Goal: Information Seeking & Learning: Learn about a topic

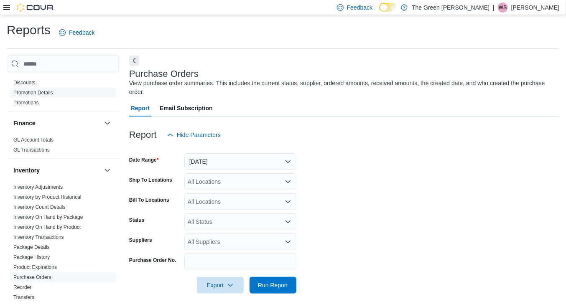
scroll to position [175, 0]
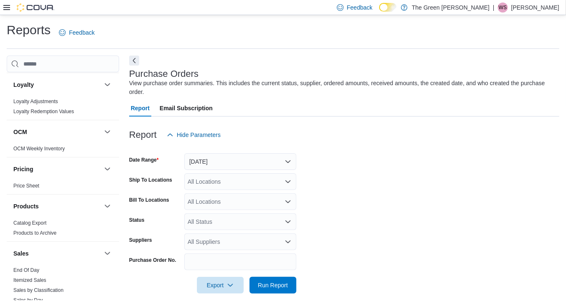
scroll to position [417, 0]
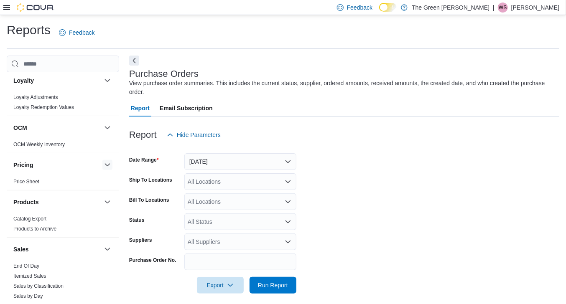
click at [102, 167] on button "button" at bounding box center [107, 165] width 10 height 10
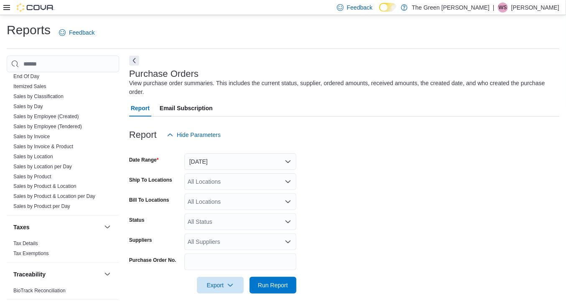
scroll to position [600, 0]
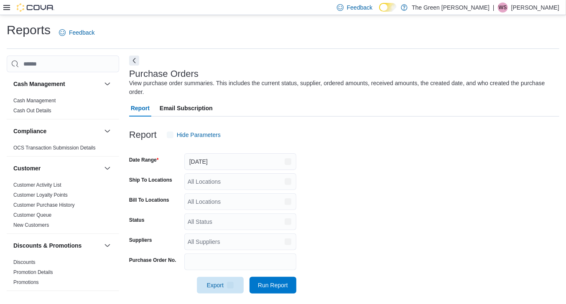
scroll to position [3, 0]
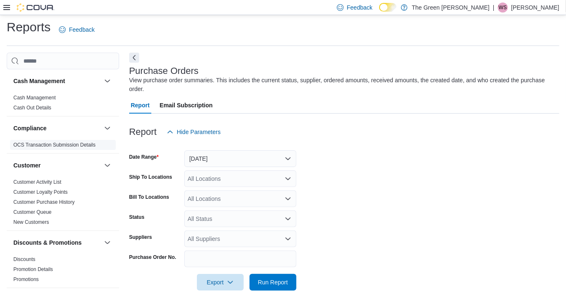
click at [75, 144] on link "OCS Transaction Submission Details" at bounding box center [54, 145] width 82 height 6
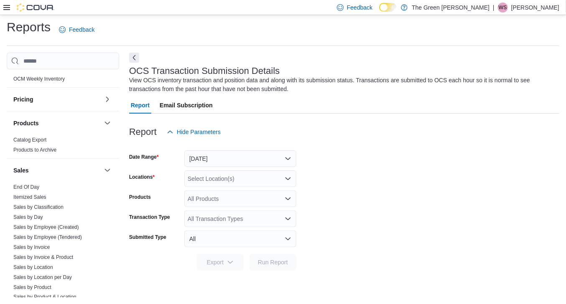
scroll to position [491, 0]
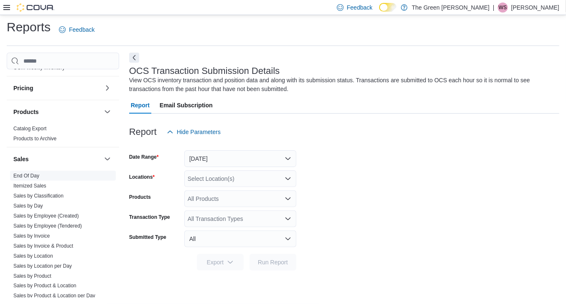
click at [28, 177] on link "End Of Day" at bounding box center [26, 176] width 26 height 6
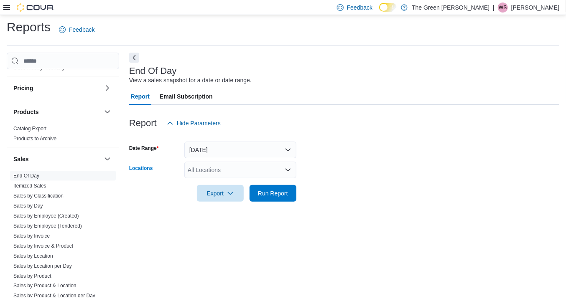
click at [230, 170] on div "All Locations" at bounding box center [240, 170] width 112 height 17
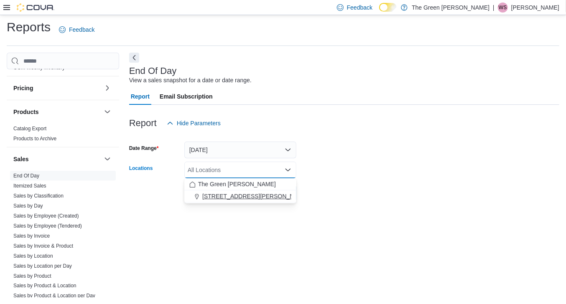
click at [234, 196] on span "[STREET_ADDRESS][PERSON_NAME]" at bounding box center [255, 196] width 106 height 8
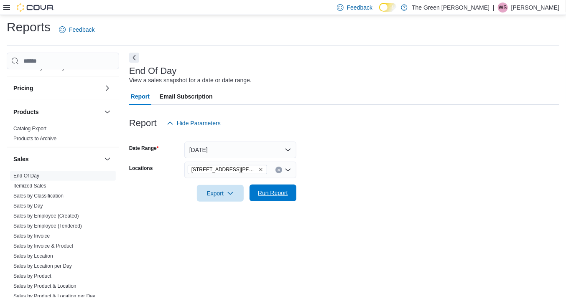
click at [267, 193] on span "Run Report" at bounding box center [273, 193] width 30 height 8
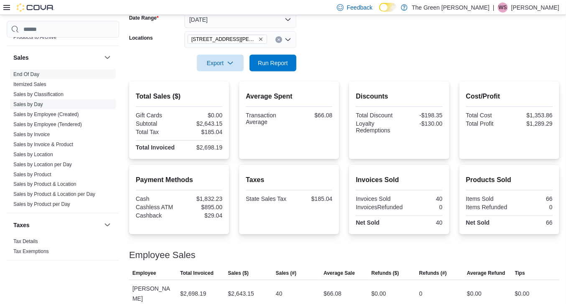
scroll to position [600, 0]
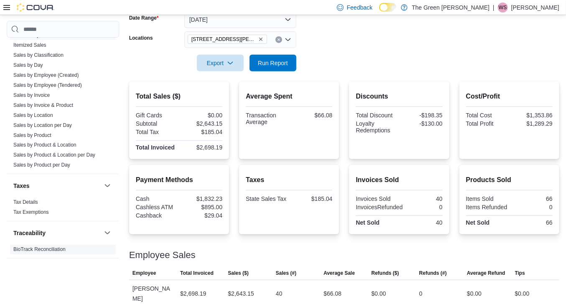
click at [53, 247] on link "BioTrack Reconciliation" at bounding box center [39, 250] width 52 height 6
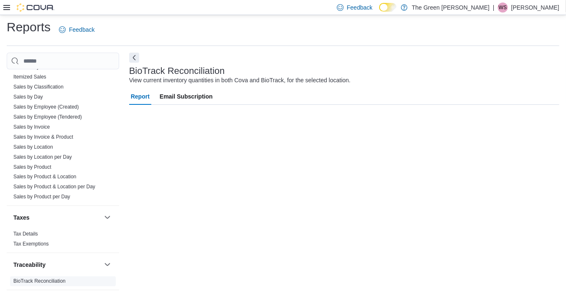
scroll to position [3, 0]
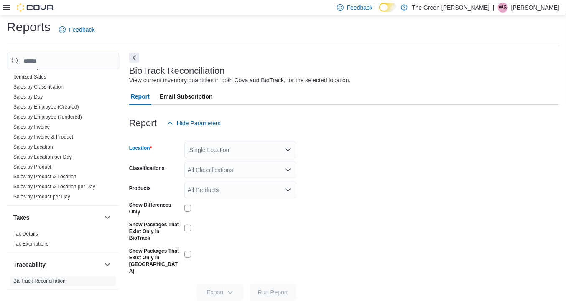
click at [287, 147] on icon "Open list of options" at bounding box center [288, 150] width 7 height 7
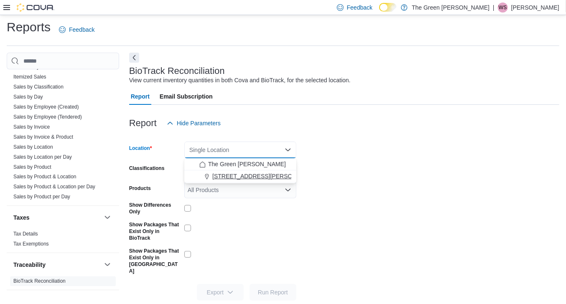
click at [251, 173] on span "101 Wheeler Drive" at bounding box center [265, 176] width 106 height 8
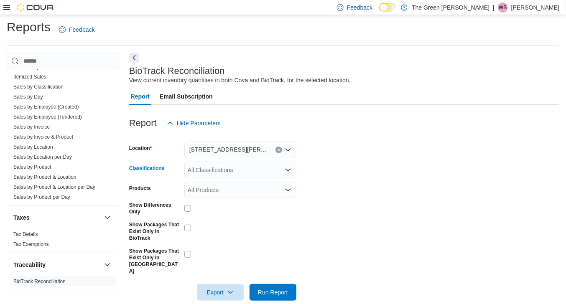
click at [251, 173] on div "All Classifications" at bounding box center [240, 170] width 112 height 17
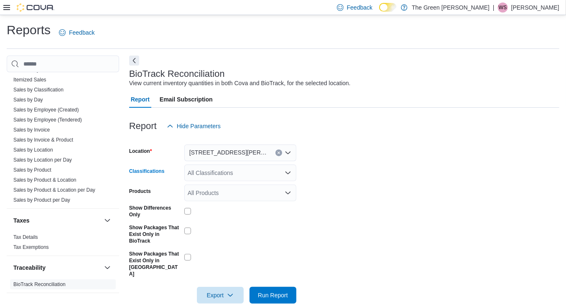
scroll to position [0, 0]
click at [236, 176] on div "All Classifications Combo box. Selected. Combo box input. All Classifications. …" at bounding box center [240, 173] width 112 height 17
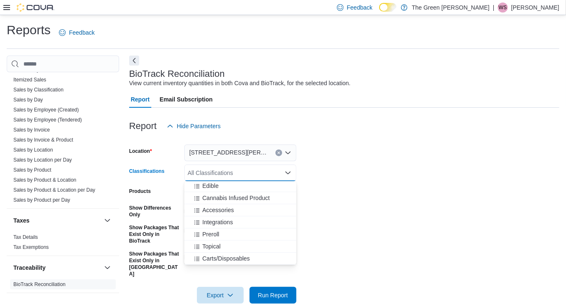
scroll to position [3, 0]
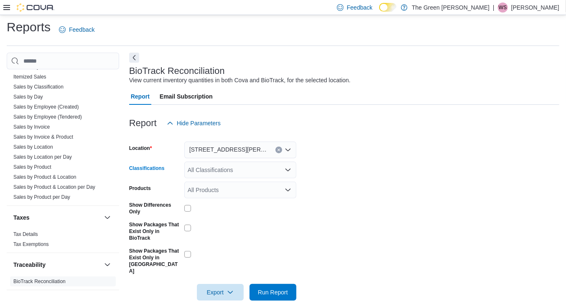
click at [287, 172] on icon "Open list of options" at bounding box center [288, 170] width 7 height 7
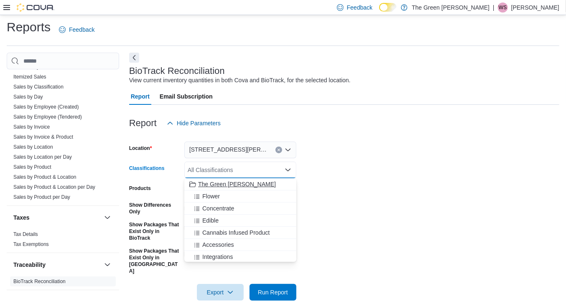
click at [252, 181] on span "The Green [PERSON_NAME]" at bounding box center [237, 184] width 78 height 8
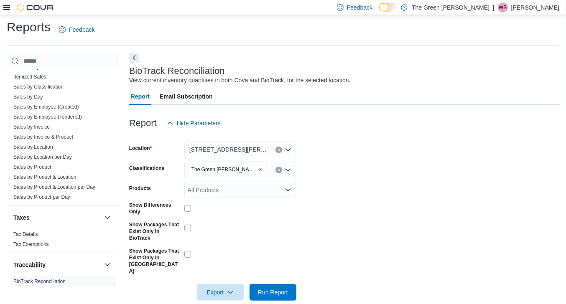
click at [310, 186] on form "Location 101 Wheeler Drive Classifications The Green Guys Fulton Products All P…" at bounding box center [344, 216] width 430 height 169
click at [292, 192] on div "All Products" at bounding box center [240, 190] width 112 height 17
click at [262, 206] on span "Type 3 or more characters" at bounding box center [240, 204] width 102 height 8
click at [321, 203] on form "Location 101 Wheeler Drive Classifications The Green Guys Fulton Products All P…" at bounding box center [344, 216] width 430 height 169
click at [277, 168] on button "Clear input" at bounding box center [278, 170] width 7 height 7
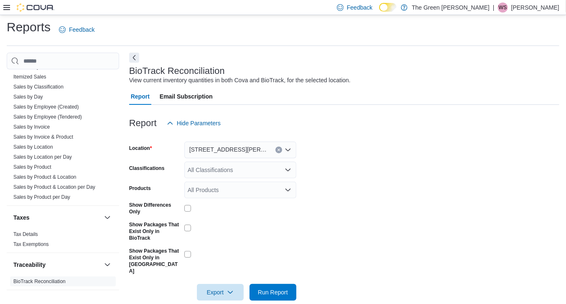
click at [336, 210] on form "Location 101 Wheeler Drive Classifications All Classifications Products All Pro…" at bounding box center [344, 216] width 430 height 169
click at [269, 288] on span "Run Report" at bounding box center [273, 292] width 30 height 8
click at [327, 180] on form "Location 101 Wheeler Drive Classifications All Classifications Products All Pro…" at bounding box center [344, 216] width 430 height 169
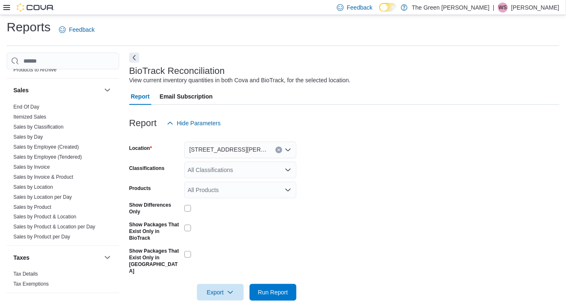
scroll to position [560, 0]
click at [42, 184] on span "Sales by Location" at bounding box center [33, 187] width 40 height 7
click at [34, 135] on link "Sales by Day" at bounding box center [28, 137] width 30 height 6
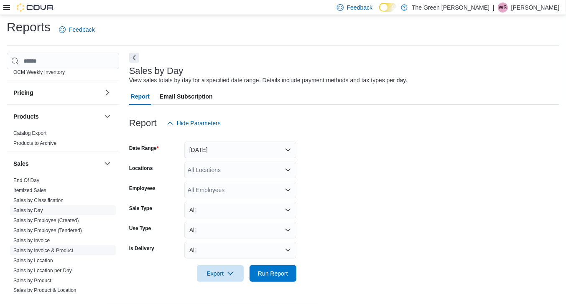
scroll to position [486, 0]
click at [84, 60] on input "search" at bounding box center [63, 61] width 112 height 17
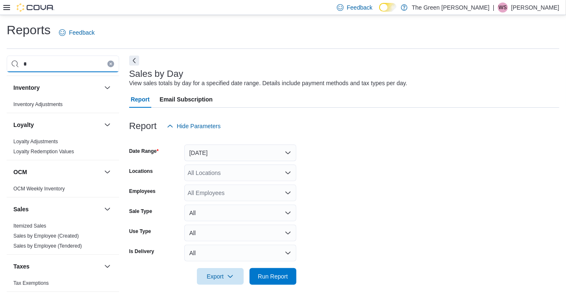
scroll to position [0, 0]
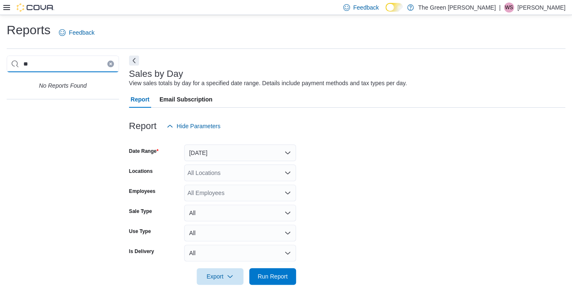
type input "*"
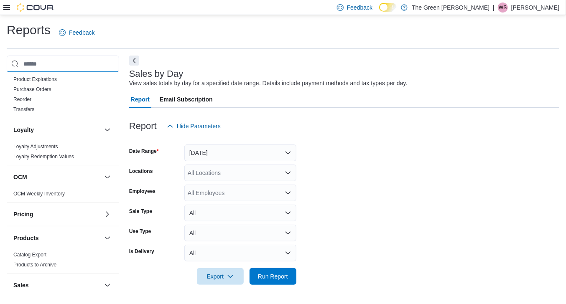
scroll to position [393, 0]
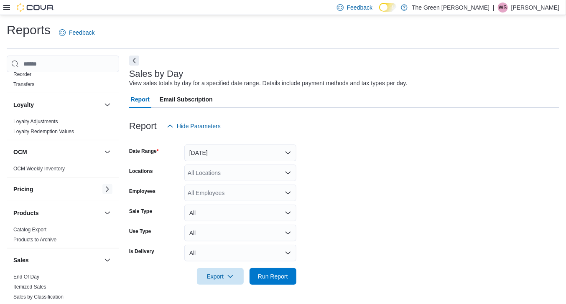
click at [102, 189] on button "button" at bounding box center [107, 189] width 10 height 10
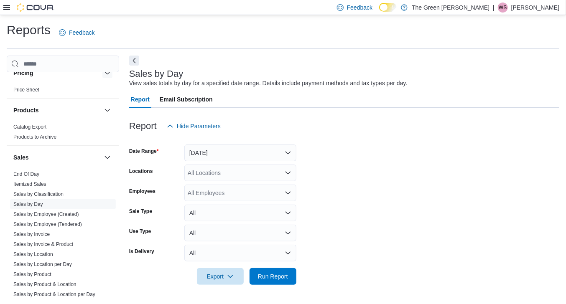
scroll to position [509, 0]
click at [36, 181] on link "Itemized Sales" at bounding box center [29, 184] width 33 height 6
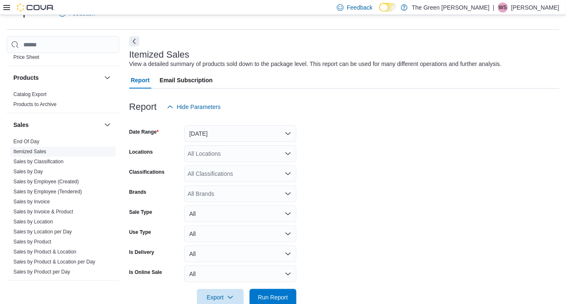
scroll to position [523, 0]
click at [39, 201] on link "Sales by Invoice" at bounding box center [31, 201] width 36 height 6
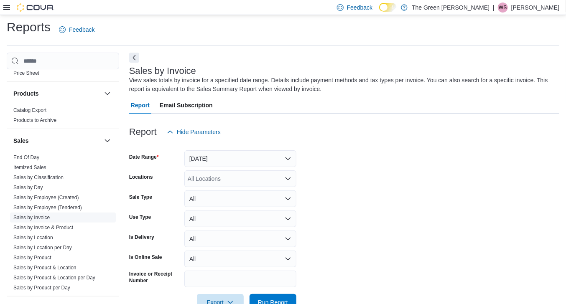
scroll to position [26, 0]
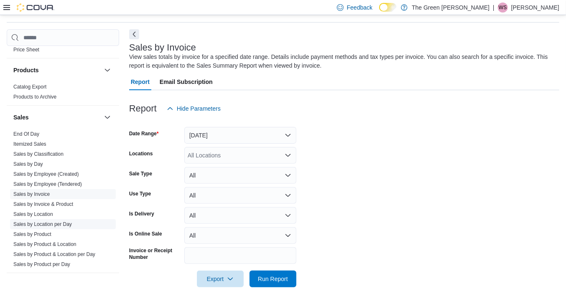
click at [67, 223] on link "Sales by Location per Day" at bounding box center [42, 224] width 59 height 6
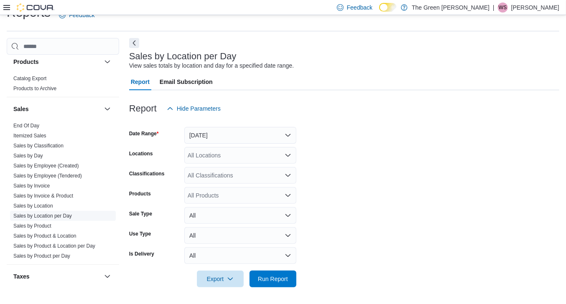
scroll to position [540, 0]
click at [287, 132] on button "[DATE]" at bounding box center [240, 135] width 112 height 17
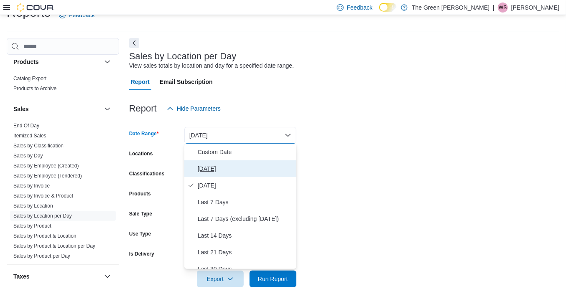
click at [242, 164] on span "Today" at bounding box center [245, 169] width 95 height 10
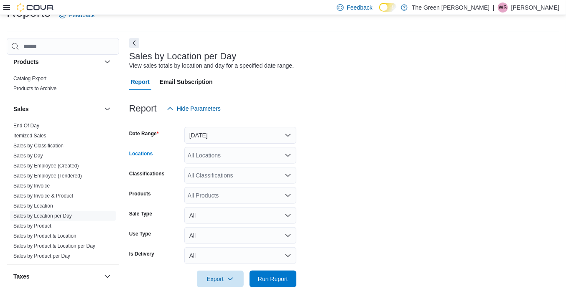
click at [270, 154] on div "All Locations" at bounding box center [240, 155] width 112 height 17
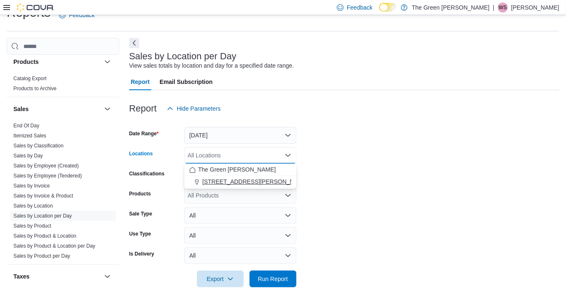
click at [234, 179] on span "101 Wheeler Drive" at bounding box center [255, 182] width 106 height 8
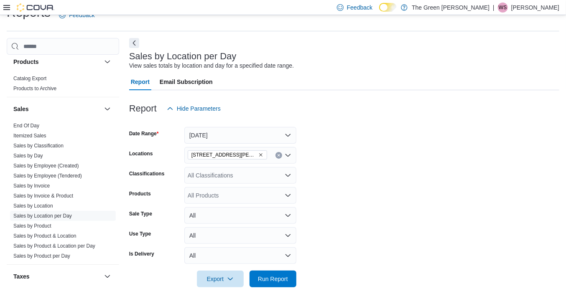
click at [333, 176] on form "Date Range Today Locations 101 Wheeler Drive Classifications All Classification…" at bounding box center [344, 202] width 430 height 170
click at [272, 278] on span "Run Report" at bounding box center [273, 279] width 30 height 8
click at [455, 166] on form "Date Range Today Locations 101 Wheeler Drive Classifications All Classification…" at bounding box center [344, 202] width 430 height 170
